Goal: Transaction & Acquisition: Purchase product/service

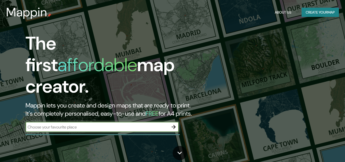
click at [51, 124] on input "text" at bounding box center [97, 127] width 143 height 6
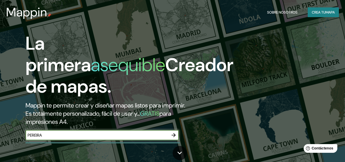
type input "PEREIRA"
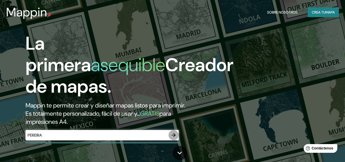
click at [174, 136] on icon "button" at bounding box center [174, 135] width 4 height 4
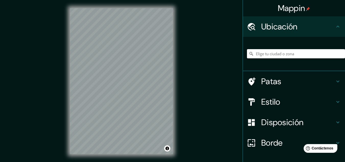
click at [287, 55] on input "Elige tu ciudad o zona" at bounding box center [296, 53] width 98 height 9
click at [287, 53] on input "Elige tu ciudad o zona" at bounding box center [296, 53] width 98 height 9
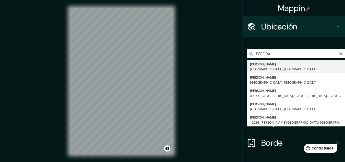
type input "[PERSON_NAME], [GEOGRAPHIC_DATA], [GEOGRAPHIC_DATA]"
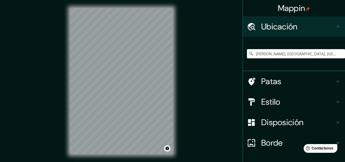
scroll to position [8, 0]
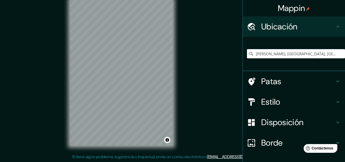
click at [290, 80] on h4 "Patas" at bounding box center [298, 81] width 74 height 10
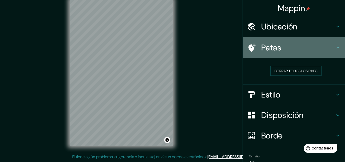
click at [291, 47] on h4 "Patas" at bounding box center [298, 47] width 74 height 10
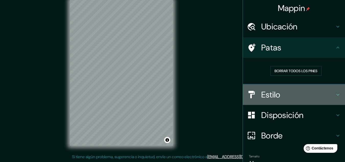
click at [290, 96] on h4 "Estilo" at bounding box center [298, 94] width 74 height 10
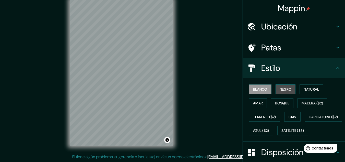
click at [285, 88] on font "Negro" at bounding box center [286, 89] width 12 height 5
click at [258, 88] on font "Blanco" at bounding box center [260, 89] width 14 height 5
click at [316, 89] on font "Natural" at bounding box center [311, 89] width 15 height 5
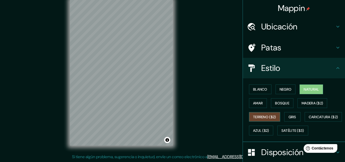
click at [263, 116] on font "Terreno ($2)" at bounding box center [264, 116] width 23 height 5
click at [290, 115] on font "Gris" at bounding box center [293, 116] width 8 height 5
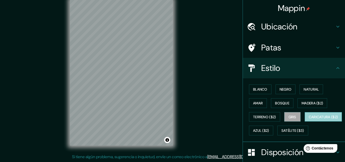
click at [309, 119] on font "Caricatura ($2)" at bounding box center [323, 116] width 29 height 5
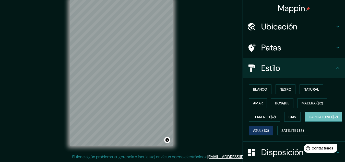
click at [273, 128] on button "Azul ($2)" at bounding box center [261, 130] width 24 height 10
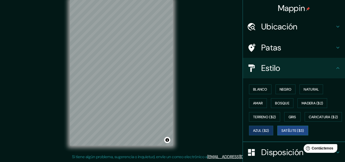
click at [281, 133] on font "Satélite ($3)" at bounding box center [292, 130] width 23 height 5
click at [269, 128] on font "Azul ($2)" at bounding box center [261, 130] width 16 height 5
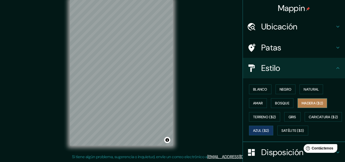
click at [320, 103] on font "Madera ($2)" at bounding box center [312, 103] width 21 height 5
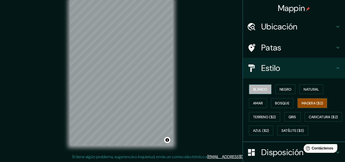
click at [259, 88] on font "Blanco" at bounding box center [260, 89] width 14 height 5
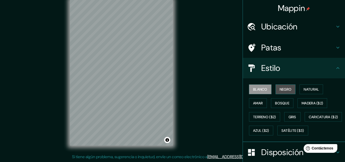
click at [276, 91] on button "Negro" at bounding box center [286, 89] width 20 height 10
click at [254, 88] on font "Blanco" at bounding box center [260, 89] width 14 height 5
click at [263, 100] on button "Amar" at bounding box center [258, 103] width 18 height 10
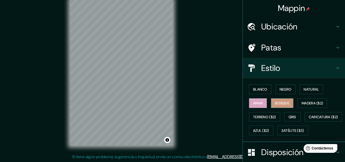
click at [285, 105] on font "Bosque" at bounding box center [282, 103] width 14 height 5
click at [249, 99] on button "Amar" at bounding box center [258, 103] width 18 height 10
drag, startPoint x: 193, startPoint y: 49, endPoint x: 220, endPoint y: 17, distance: 42.1
click at [193, 49] on div "Mappin Ubicación Pereira, Risaralda, [GEOGRAPHIC_DATA] Patas Estilo Blanco Negr…" at bounding box center [172, 77] width 345 height 170
click at [253, 92] on font "Blanco" at bounding box center [260, 89] width 14 height 7
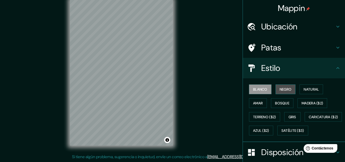
click at [285, 90] on font "Negro" at bounding box center [286, 89] width 12 height 5
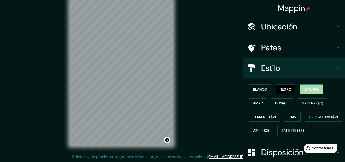
click at [311, 88] on font "Natural" at bounding box center [311, 89] width 15 height 5
click at [255, 108] on div "Blanco Negro Natural Amar Bosque Madera ($2) Terreno ($2) Gris Caricatura ($2) …" at bounding box center [296, 109] width 98 height 55
click at [256, 101] on font "Amar" at bounding box center [258, 103] width 10 height 5
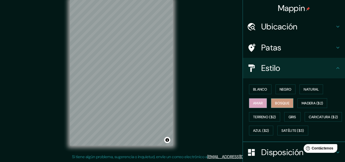
click at [276, 101] on font "Bosque" at bounding box center [282, 103] width 14 height 5
click at [257, 92] on font "Blanco" at bounding box center [260, 89] width 14 height 7
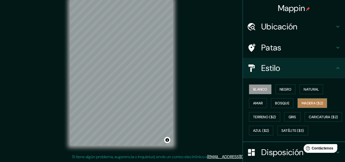
click at [308, 105] on font "Madera ($2)" at bounding box center [312, 103] width 21 height 7
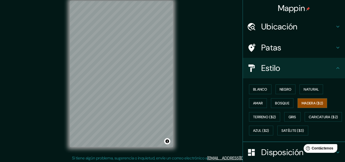
scroll to position [7, 0]
click at [263, 89] on font "Blanco" at bounding box center [260, 89] width 14 height 5
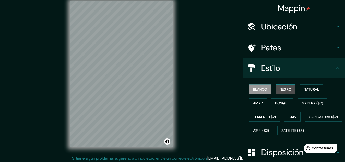
click at [283, 87] on font "Negro" at bounding box center [286, 89] width 12 height 5
click at [323, 90] on div "Blanco Negro Natural Amar Bosque Madera ($2) Terreno ($2) Gris Caricatura ($2) …" at bounding box center [296, 109] width 98 height 55
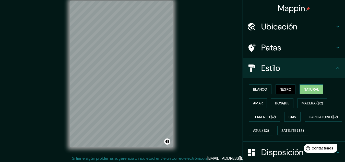
click at [316, 90] on font "Natural" at bounding box center [311, 89] width 15 height 5
click at [257, 89] on font "Blanco" at bounding box center [260, 89] width 14 height 5
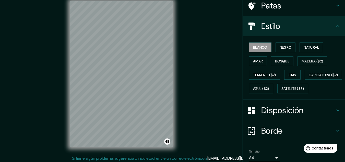
scroll to position [77, 0]
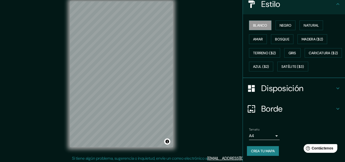
click at [284, 85] on font "Disposición" at bounding box center [282, 88] width 42 height 11
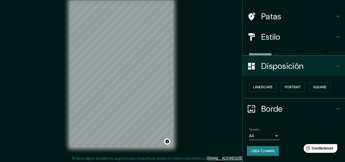
scroll to position [22, 0]
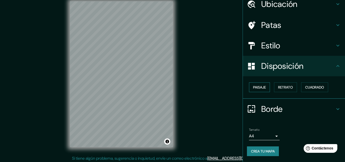
click at [255, 87] on font "Paisaje" at bounding box center [259, 87] width 13 height 5
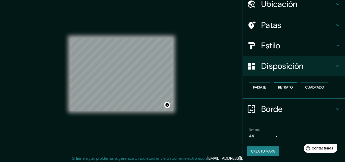
click at [281, 85] on font "Retrato" at bounding box center [285, 87] width 15 height 7
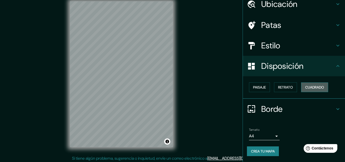
click at [319, 85] on font "Cuadrado" at bounding box center [314, 87] width 19 height 5
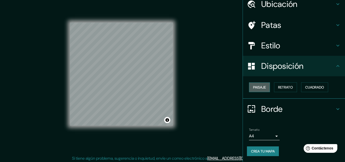
click at [253, 86] on font "Paisaje" at bounding box center [259, 87] width 13 height 5
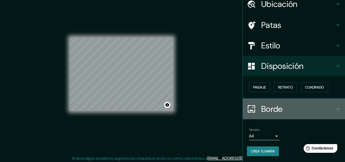
click at [261, 110] on font "Borde" at bounding box center [271, 108] width 21 height 11
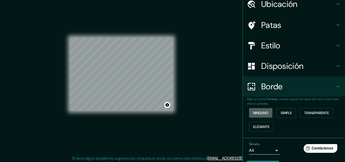
click at [259, 110] on font "Ninguno" at bounding box center [260, 112] width 15 height 7
click at [259, 129] on font "Elegante" at bounding box center [261, 126] width 16 height 7
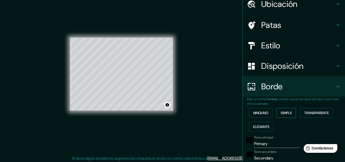
click at [282, 113] on font "Simple" at bounding box center [286, 112] width 11 height 5
click at [317, 113] on font "Transparente" at bounding box center [316, 112] width 25 height 5
click at [258, 113] on font "Ninguno" at bounding box center [260, 112] width 15 height 5
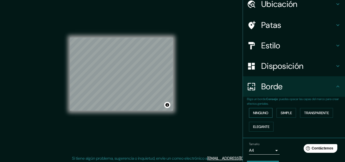
scroll to position [37, 0]
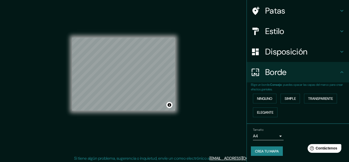
click at [258, 135] on body "Mappin Ubicación Pereira, [GEOGRAPHIC_DATA], [GEOGRAPHIC_DATA] Patas Estilo Dis…" at bounding box center [174, 74] width 349 height 162
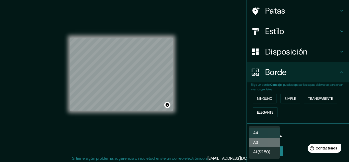
click at [261, 144] on li "A3" at bounding box center [264, 141] width 31 height 9
type input "a4"
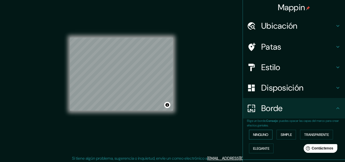
scroll to position [0, 0]
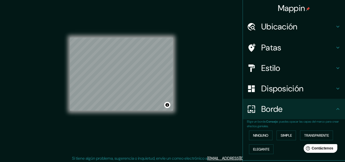
click at [269, 30] on font "Ubicación" at bounding box center [279, 26] width 36 height 11
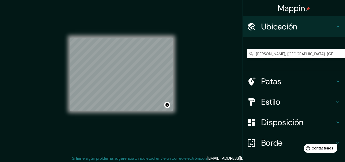
click at [269, 30] on font "Ubicación" at bounding box center [279, 26] width 36 height 11
click at [274, 78] on font "Patas" at bounding box center [271, 81] width 20 height 11
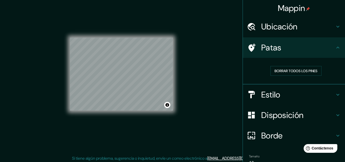
click at [279, 54] on div "Patas" at bounding box center [294, 47] width 102 height 20
click at [284, 70] on font "Borrar todos los pines" at bounding box center [296, 70] width 43 height 5
click at [281, 72] on font "Borrar todos los pines" at bounding box center [296, 70] width 43 height 5
click at [250, 94] on icon at bounding box center [251, 94] width 9 height 9
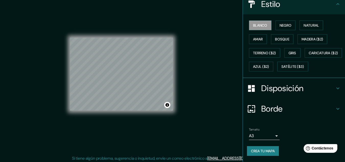
click at [261, 86] on font "Disposición" at bounding box center [282, 88] width 42 height 11
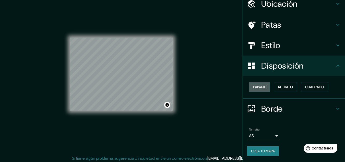
click at [261, 86] on font "Paisaje" at bounding box center [259, 87] width 13 height 5
click at [280, 86] on font "Retrato" at bounding box center [285, 87] width 15 height 5
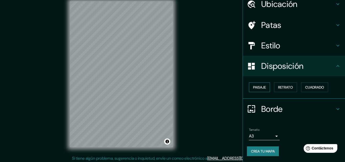
click at [258, 87] on font "Paisaje" at bounding box center [259, 87] width 13 height 5
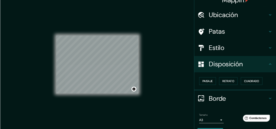
scroll to position [0, 0]
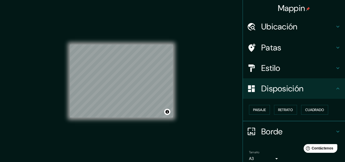
click at [193, 64] on div "Mappin Ubicación Pereira, [GEOGRAPHIC_DATA], [GEOGRAPHIC_DATA] Patas Estilo Dis…" at bounding box center [172, 85] width 345 height 170
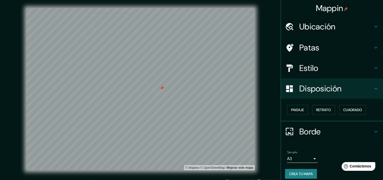
click at [315, 32] on div "Ubicación" at bounding box center [332, 26] width 102 height 20
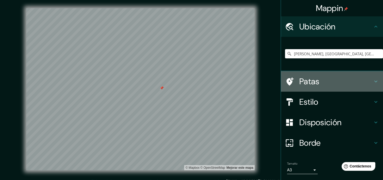
click at [317, 79] on h4 "Patas" at bounding box center [337, 81] width 74 height 10
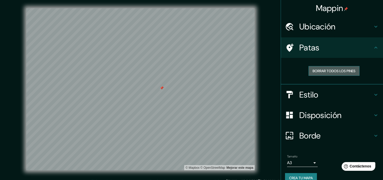
click at [328, 66] on button "Borrar todos los pines" at bounding box center [334, 71] width 51 height 10
